Goal: Task Accomplishment & Management: Use online tool/utility

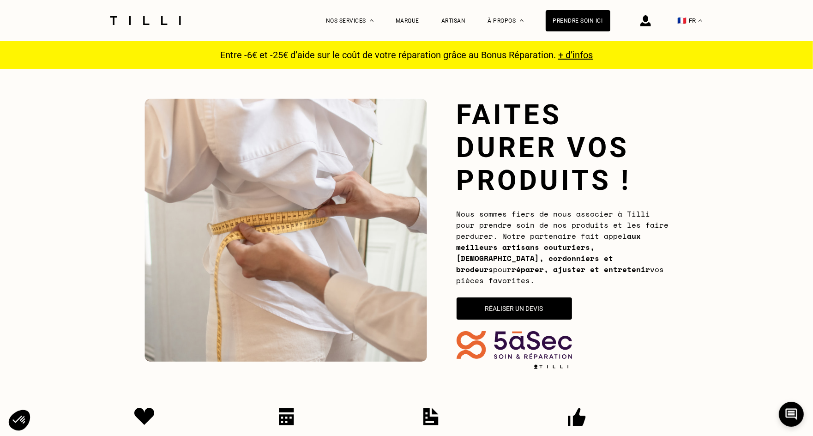
click at [514, 300] on button "Réaliser un devis" at bounding box center [513, 308] width 115 height 22
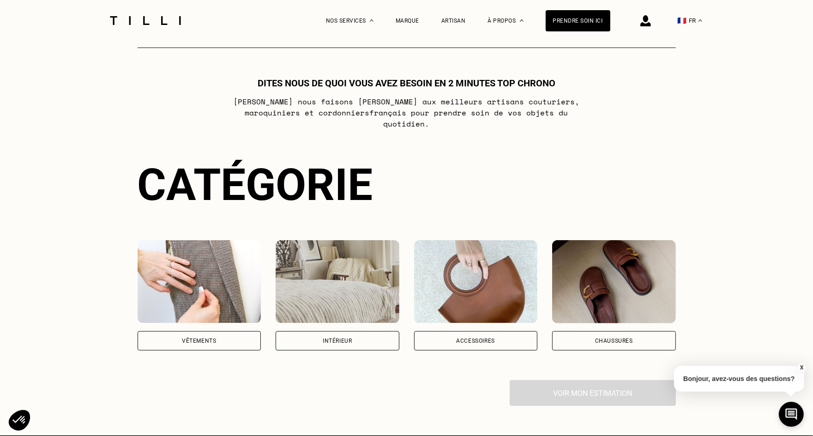
click at [214, 269] on img at bounding box center [200, 281] width 124 height 83
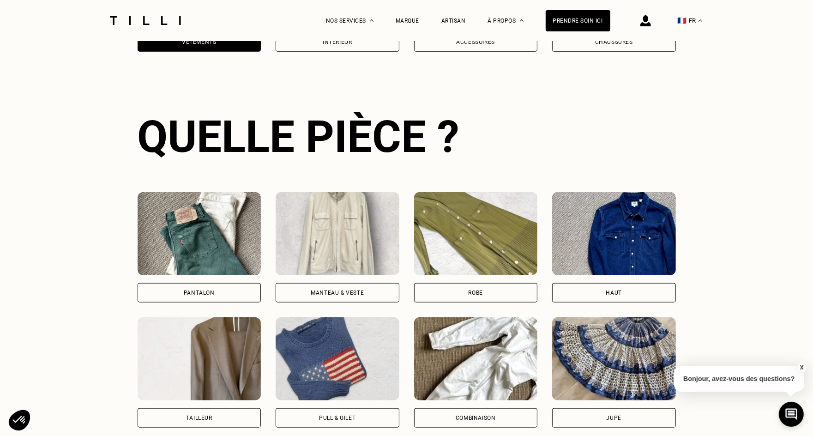
scroll to position [806, 0]
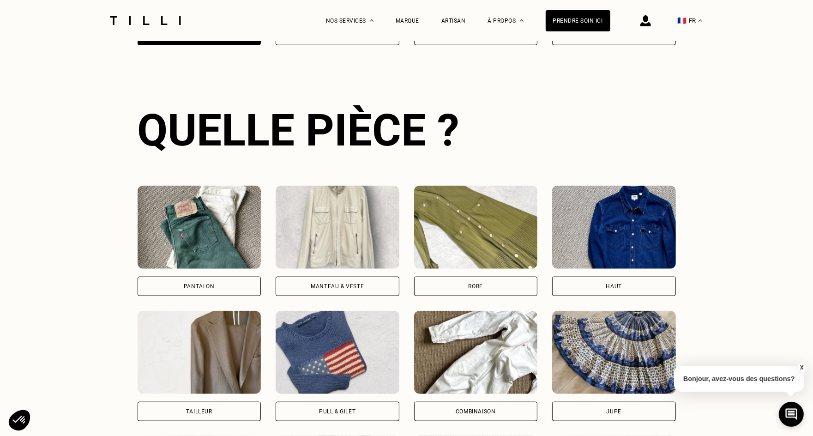
click at [216, 231] on img at bounding box center [200, 227] width 124 height 83
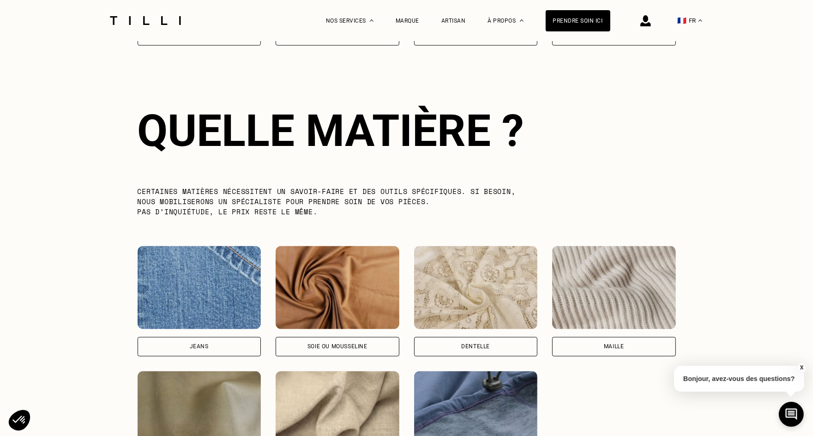
click at [195, 280] on img at bounding box center [200, 287] width 124 height 83
select select "FR"
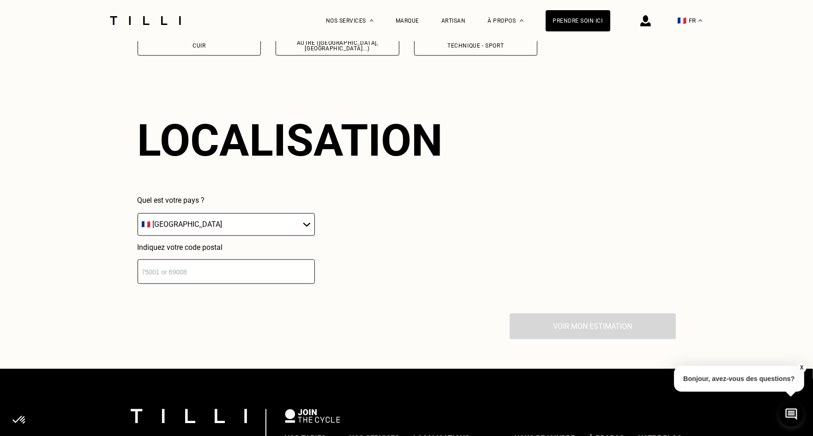
scroll to position [1742, 0]
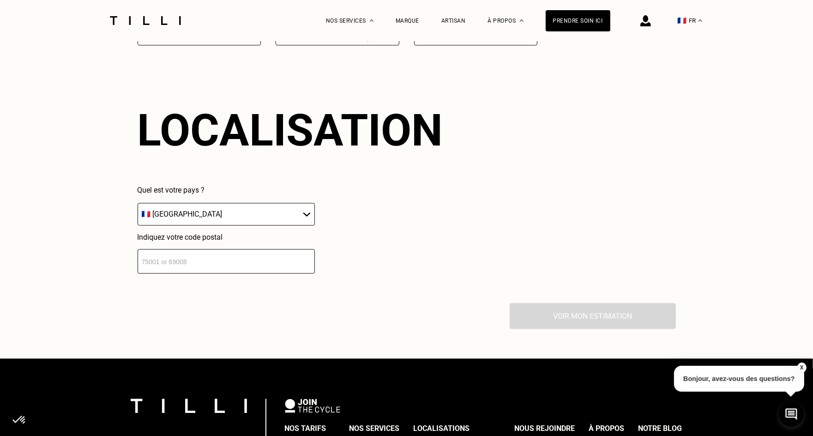
click at [233, 249] on input "number" at bounding box center [226, 261] width 177 height 24
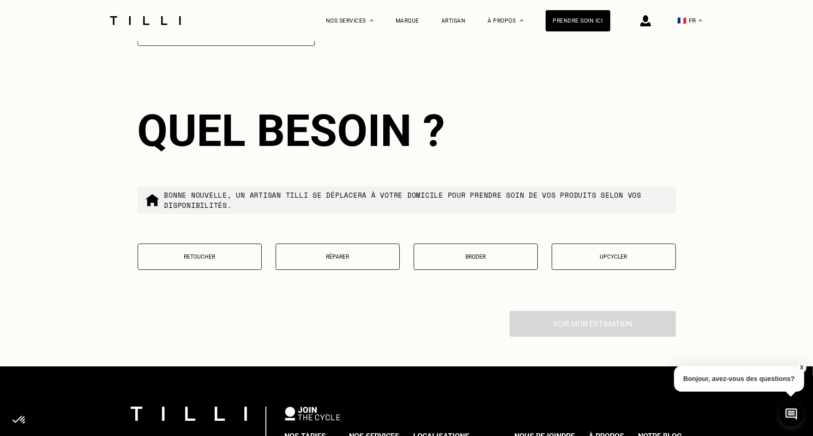
type input "75009"
click at [341, 253] on p "Réparer" at bounding box center [338, 256] width 114 height 6
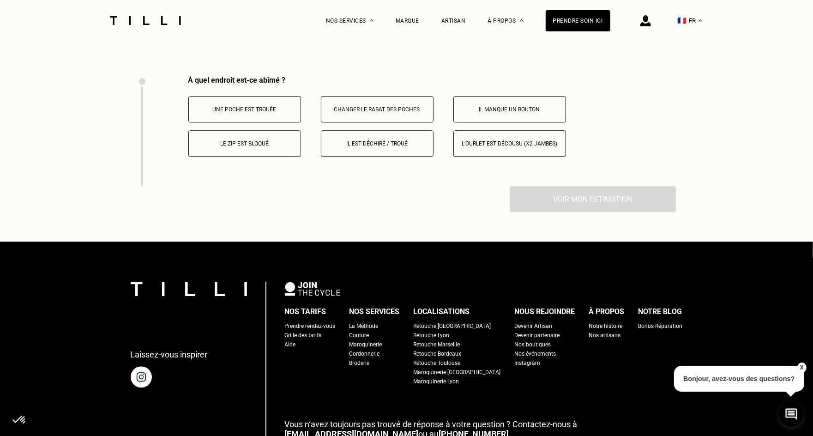
scroll to position [2206, 0]
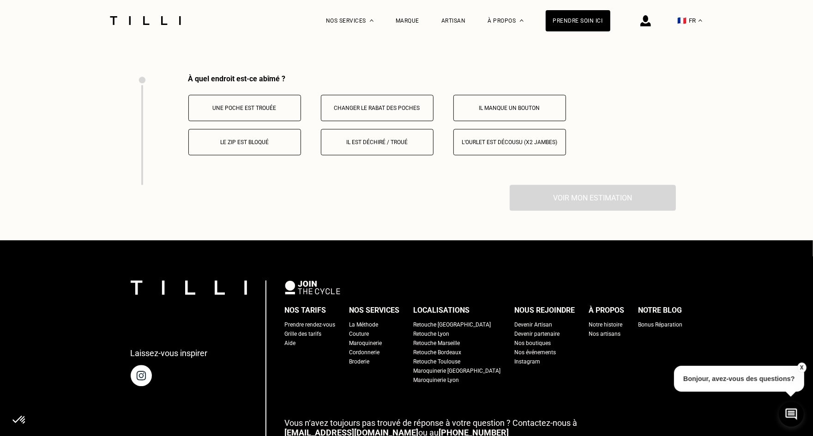
click at [353, 129] on button "Il est déchiré / troué" at bounding box center [377, 142] width 113 height 26
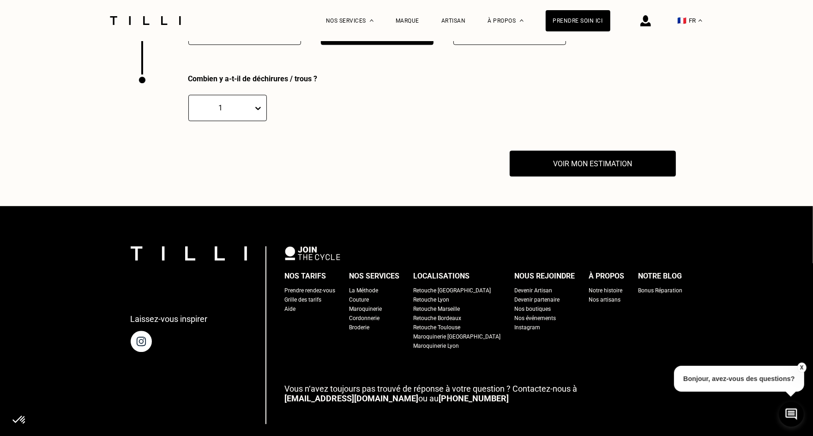
scroll to position [2316, 0]
click at [545, 149] on button "Voir mon estimation" at bounding box center [592, 163] width 183 height 29
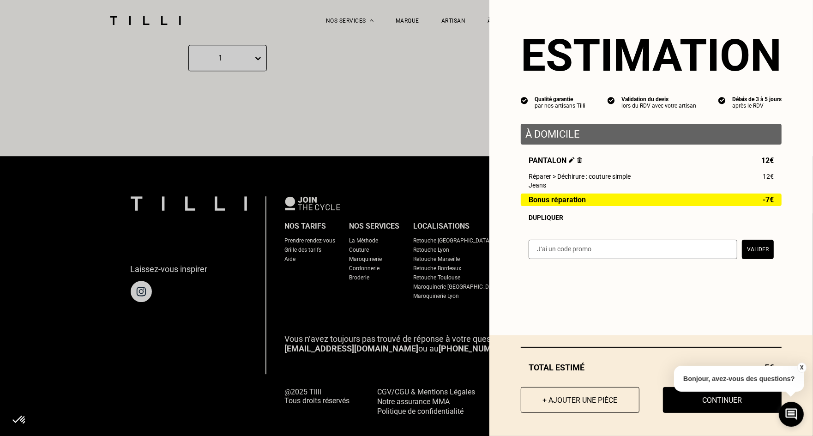
scroll to position [2369, 0]
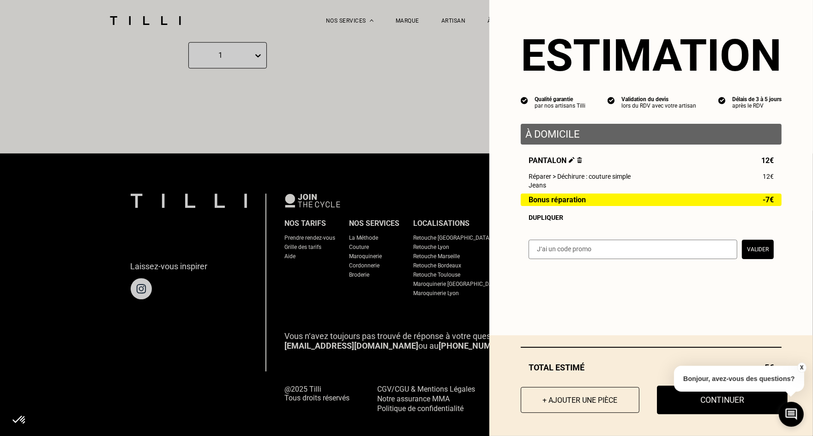
click at [679, 405] on button "Continuer" at bounding box center [722, 399] width 131 height 29
select select "FR"
